Goal: Task Accomplishment & Management: Use online tool/utility

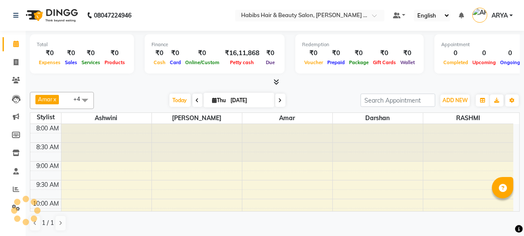
scroll to position [299, 0]
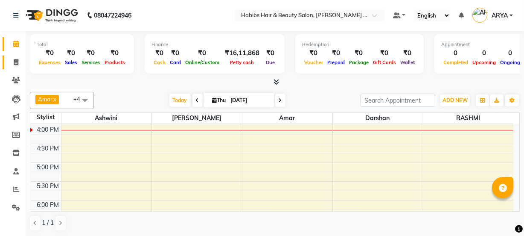
click at [21, 61] on span at bounding box center [16, 63] width 15 height 10
select select "5039"
select select "service"
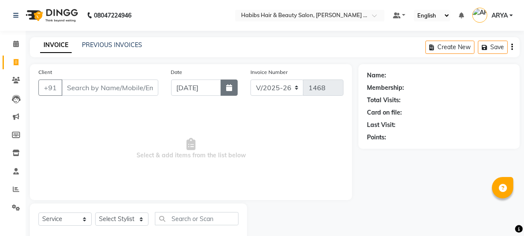
click at [237, 87] on button "button" at bounding box center [229, 87] width 17 height 16
select select "9"
select select "2025"
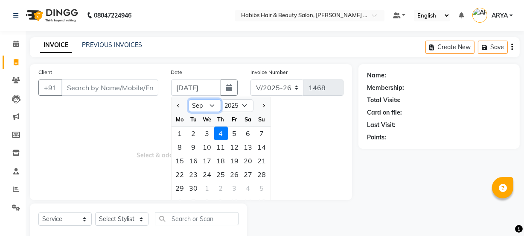
click at [209, 103] on select "Jan Feb Mar Apr May Jun [DATE] Aug Sep Oct Nov Dec" at bounding box center [205, 105] width 32 height 13
select select "8"
click at [189, 99] on select "Jan Feb Mar Apr May Jun [DATE] Aug Sep Oct Nov Dec" at bounding box center [205, 105] width 32 height 13
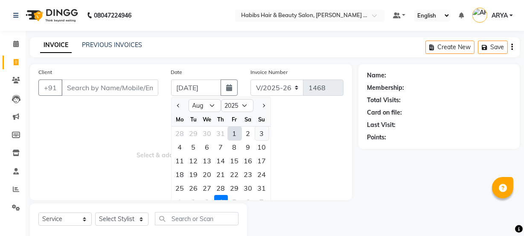
click at [259, 132] on div "3" at bounding box center [262, 133] width 14 height 14
type input "[DATE]"
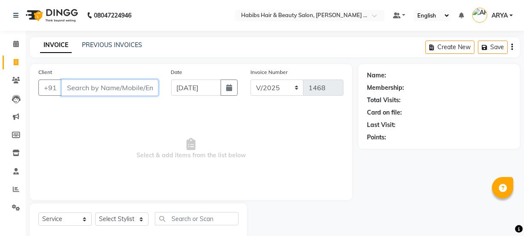
click at [111, 93] on input "Client" at bounding box center [109, 87] width 97 height 16
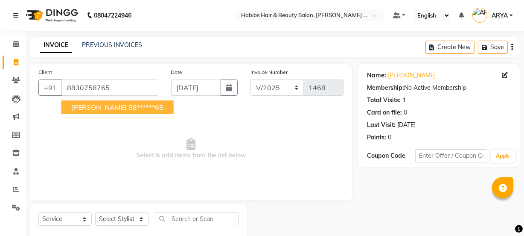
click at [128, 103] on ngb-highlight "88******65" at bounding box center [145, 107] width 35 height 9
type input "88******65"
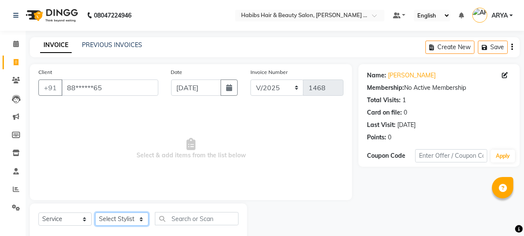
click at [102, 217] on select "Select Stylist [PERSON_NAME] [PERSON_NAME] [PERSON_NAME] RASHMI [PERSON_NAME] […" at bounding box center [121, 218] width 53 height 13
